Goal: Task Accomplishment & Management: Manage account settings

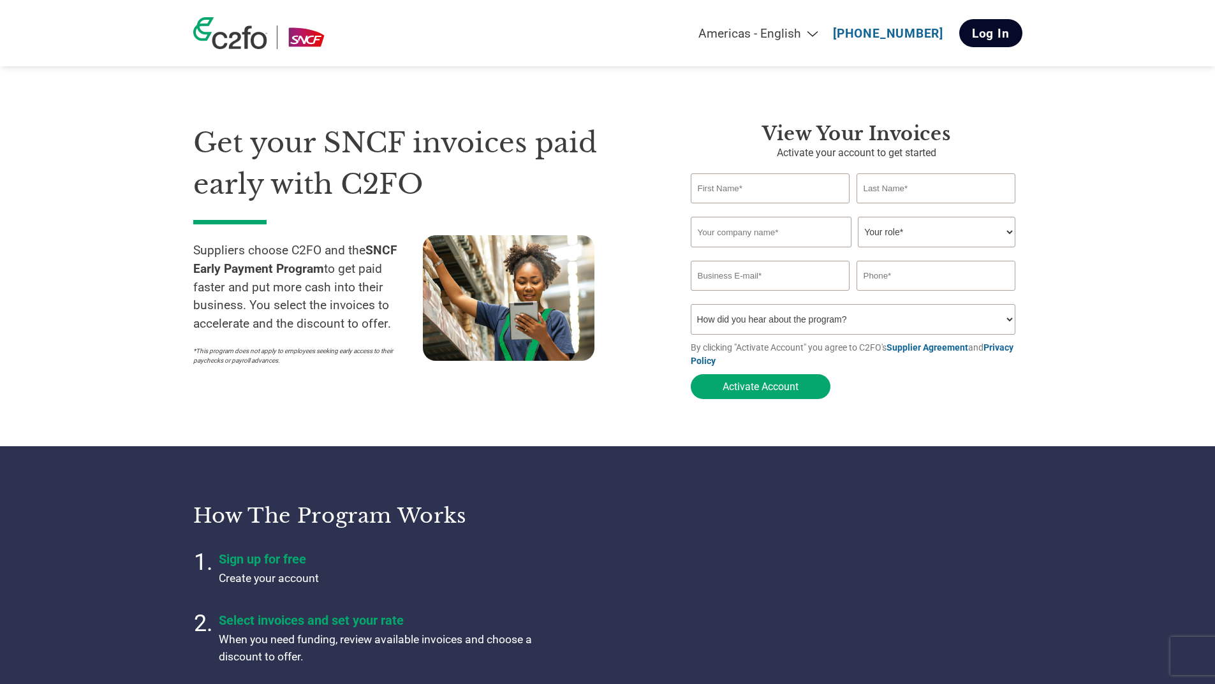
click at [1013, 29] on link "Log In" at bounding box center [990, 33] width 63 height 28
click at [978, 36] on link "Log In" at bounding box center [990, 33] width 63 height 28
click at [972, 34] on link "Log In" at bounding box center [990, 33] width 63 height 28
